Goal: Transaction & Acquisition: Purchase product/service

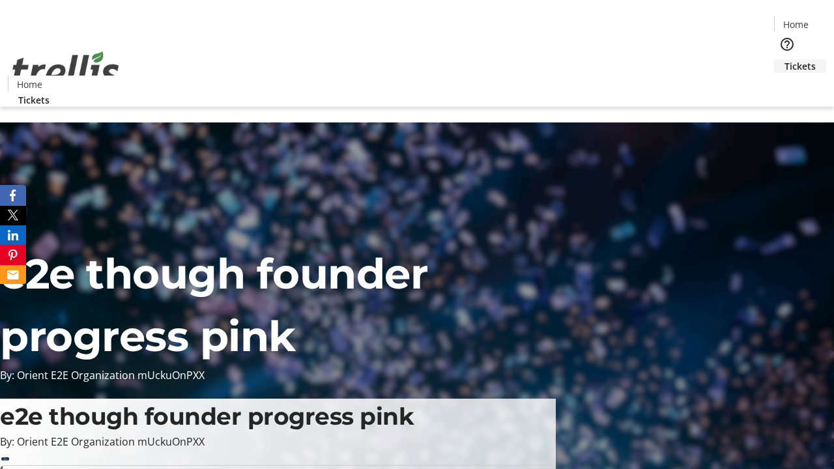
click at [784, 59] on span "Tickets" at bounding box center [799, 66] width 31 height 14
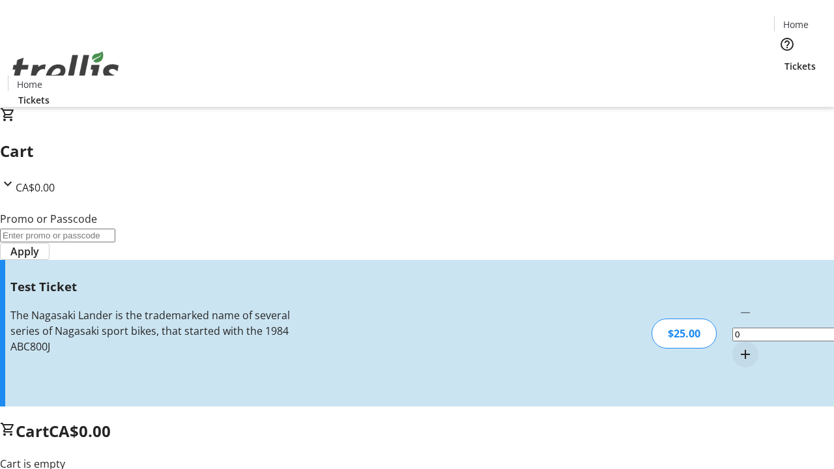
click at [737, 347] on mat-icon "Increment by one" at bounding box center [745, 355] width 16 height 16
type input "1"
